Goal: Download file/media

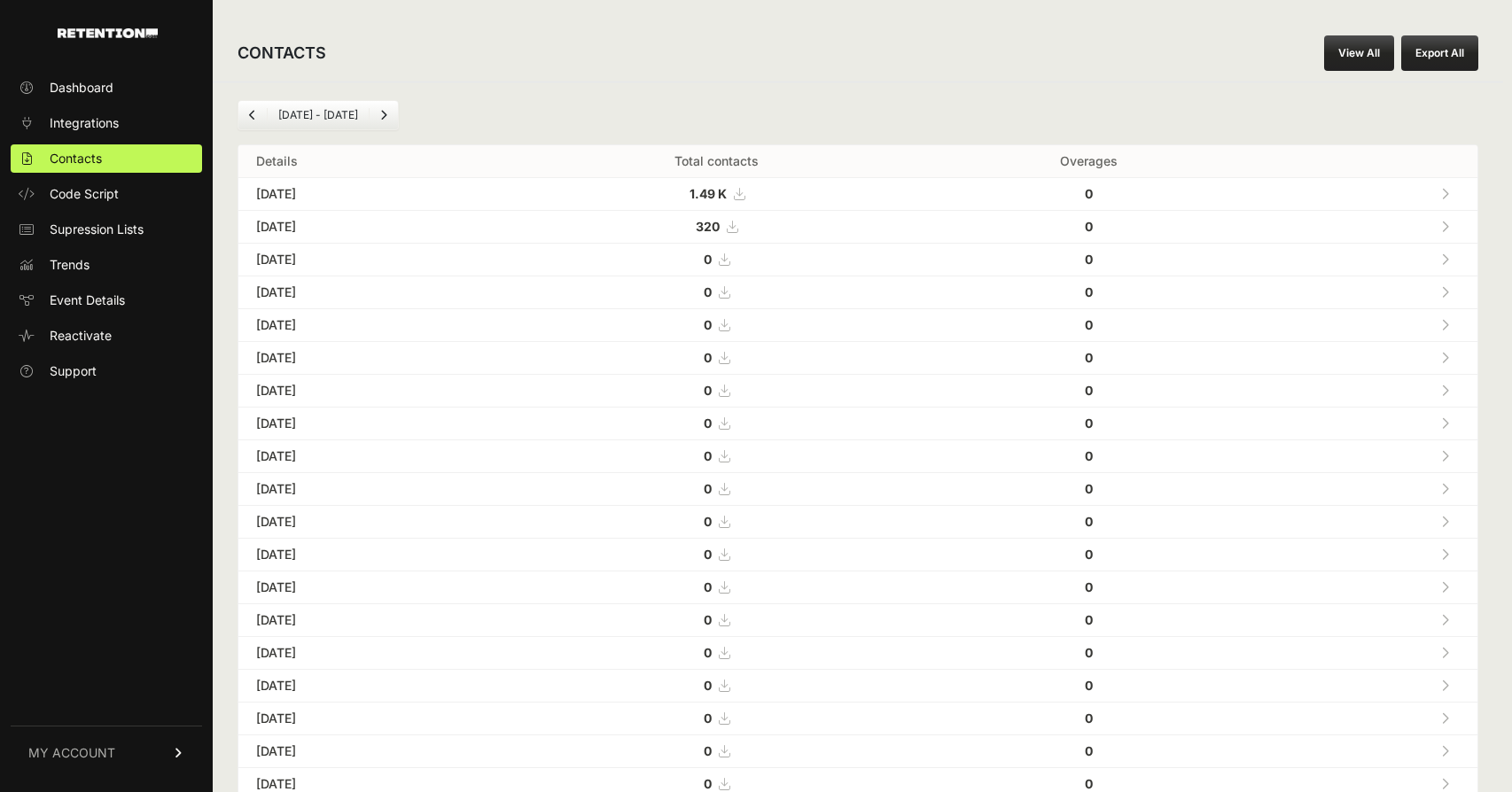
click at [744, 197] on icon at bounding box center [738, 194] width 11 height 13
